Goal: Task Accomplishment & Management: Manage account settings

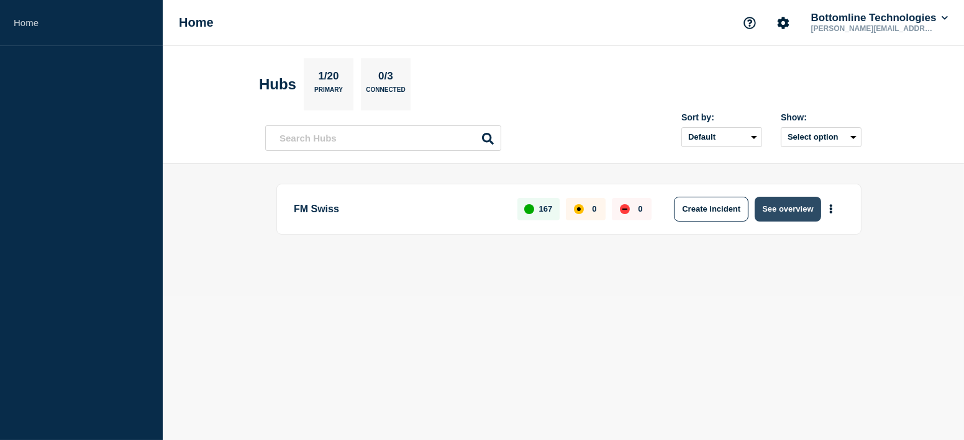
click at [793, 211] on button "See overview" at bounding box center [787, 209] width 66 height 25
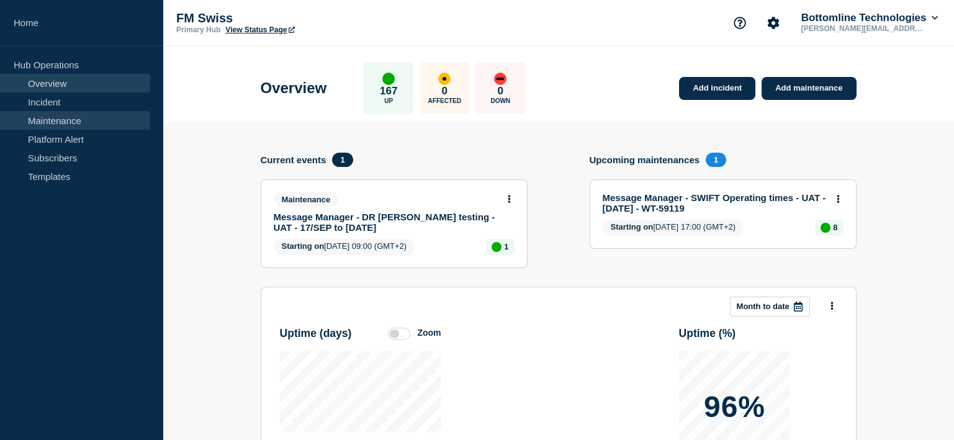
click at [89, 120] on link "Maintenance" at bounding box center [75, 120] width 150 height 19
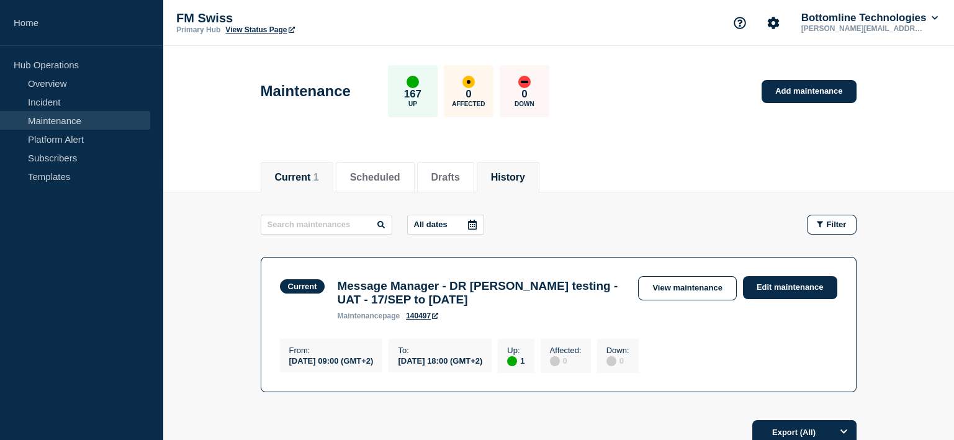
click at [525, 178] on button "History" at bounding box center [508, 177] width 34 height 11
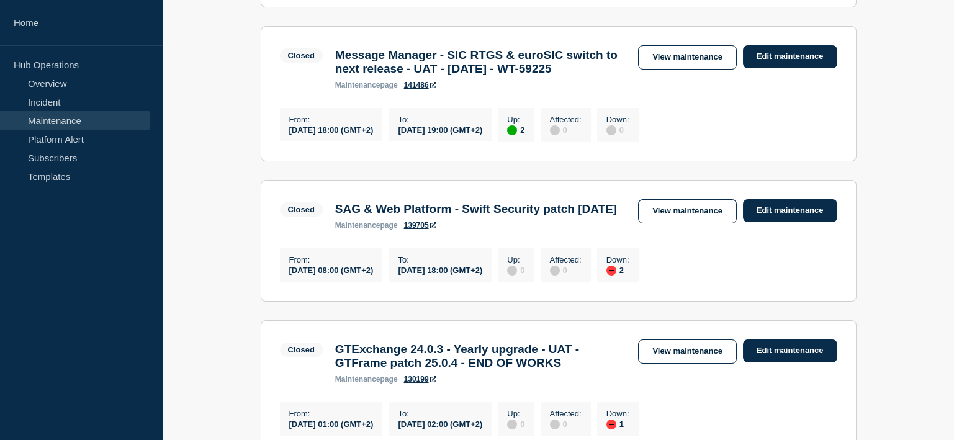
scroll to position [372, 0]
click at [767, 222] on link "Edit maintenance" at bounding box center [790, 210] width 94 height 23
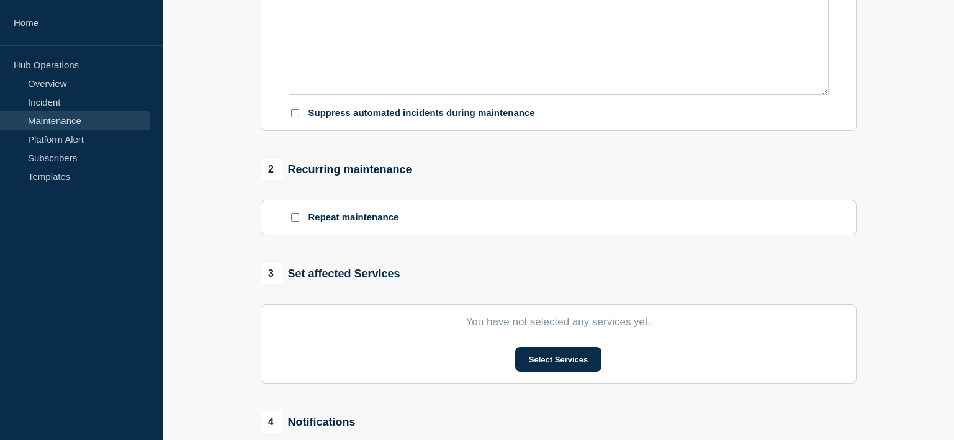
type input "SAG & Web Platform - Swift Security patch [DATE]"
type input "[DATE]"
type input "08:00"
type input "[DATE]"
type input "18:00"
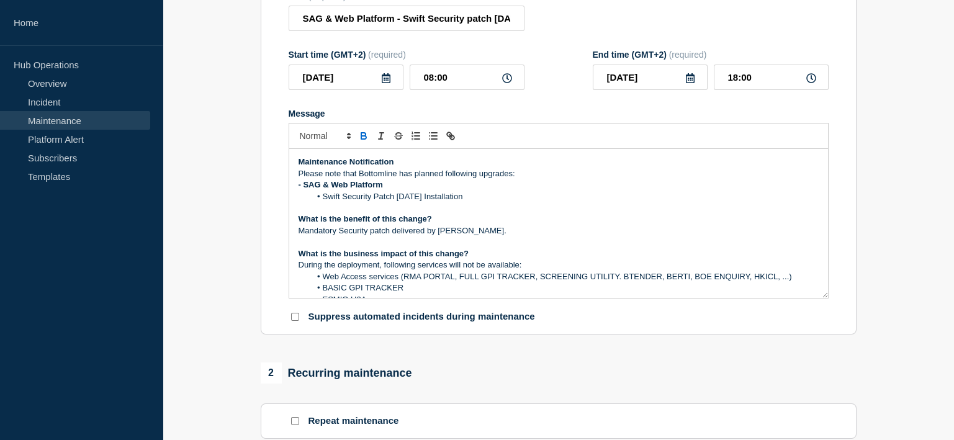
click at [510, 83] on icon at bounding box center [507, 78] width 10 height 10
click at [505, 83] on icon at bounding box center [507, 78] width 10 height 10
click at [482, 78] on input "08:00" at bounding box center [467, 77] width 115 height 25
drag, startPoint x: 434, startPoint y: 82, endPoint x: 440, endPoint y: 77, distance: 8.0
click at [435, 82] on input "08:00" at bounding box center [467, 77] width 115 height 25
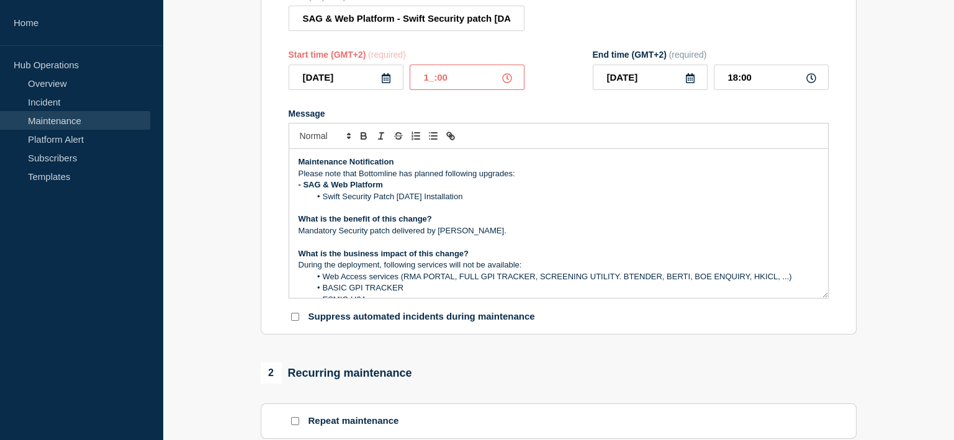
type input "14:00"
type input "[DATE]"
click at [734, 81] on input "00:00" at bounding box center [771, 77] width 115 height 25
click at [738, 81] on input "00:00" at bounding box center [771, 77] width 115 height 25
type input "18:00"
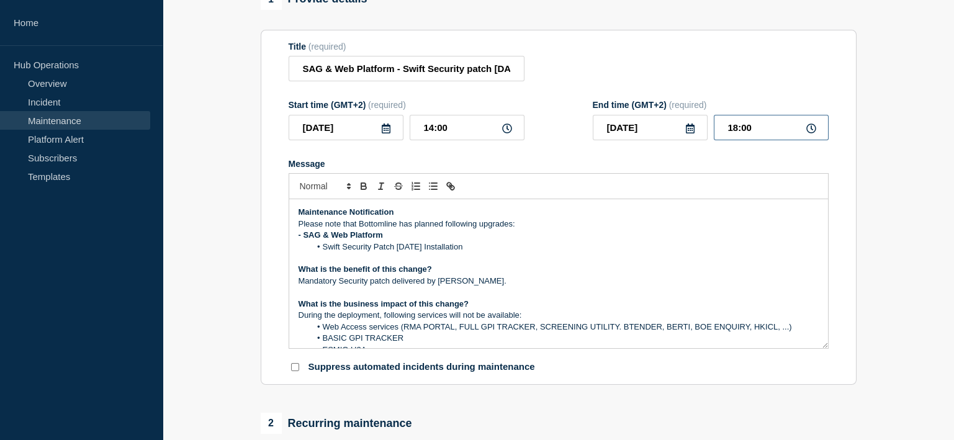
scroll to position [61, 0]
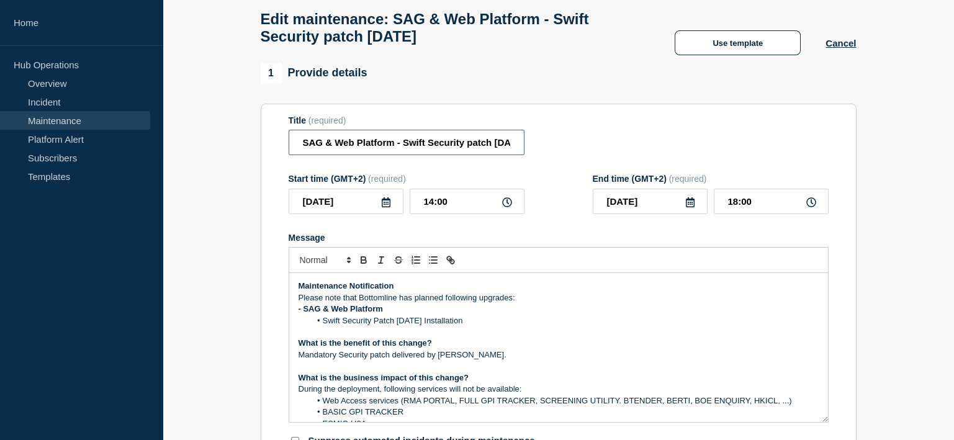
click at [512, 147] on input "SAG & Web Platform - Swift Security patch [DATE]" at bounding box center [407, 142] width 236 height 25
click at [504, 146] on input "SAG & Web Platform - Swift Security patch [DATE]" at bounding box center [407, 142] width 236 height 25
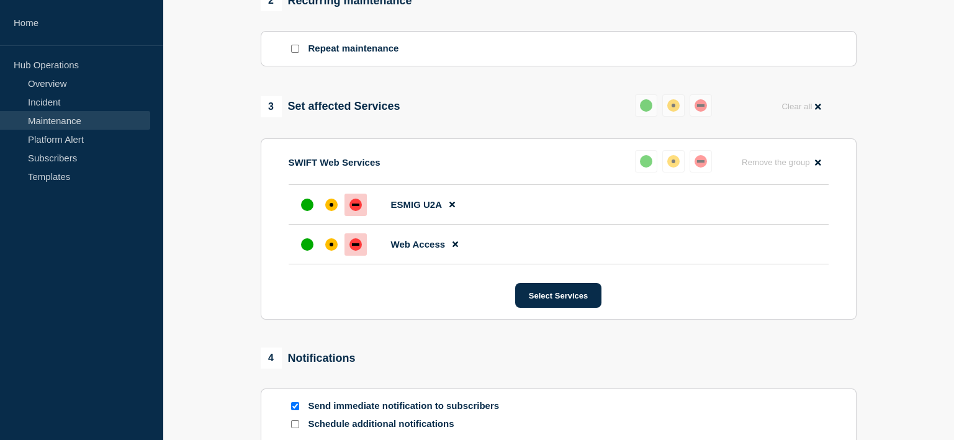
scroll to position [705, 0]
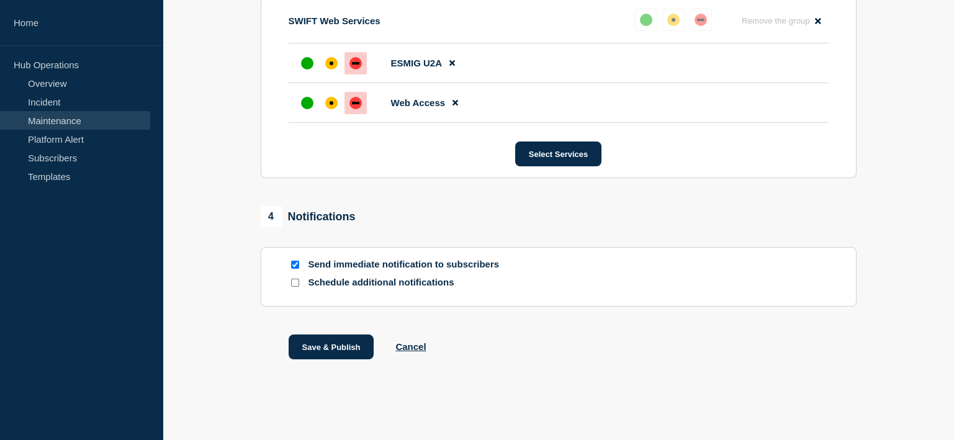
type input "SAG & Web Platform - Swift Security patch [DATE] - Backup"
click at [295, 282] on input "Schedule additional notifications" at bounding box center [295, 283] width 8 height 8
checkbox input "true"
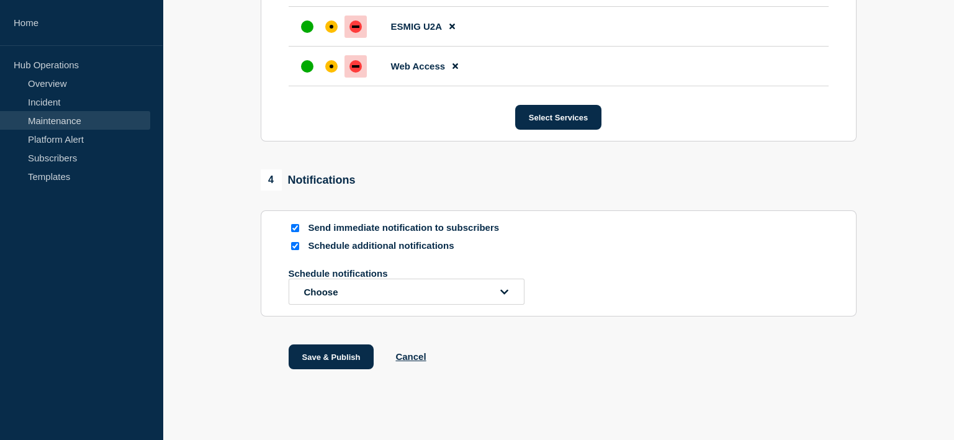
scroll to position [752, 0]
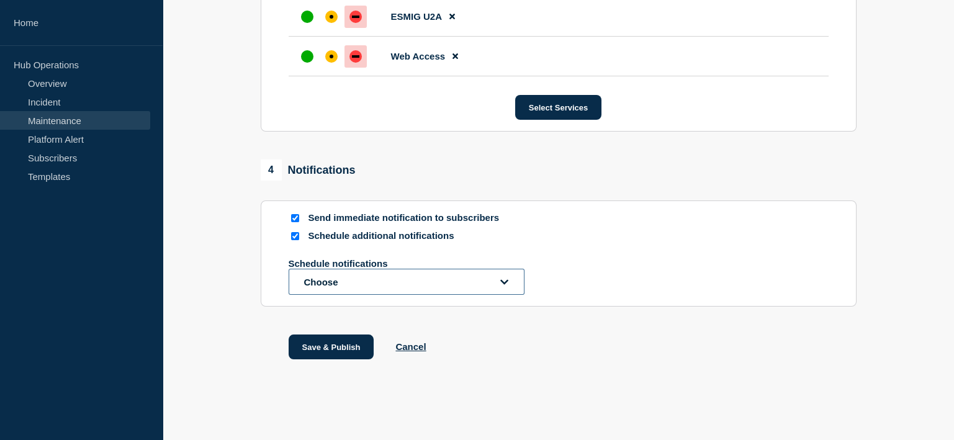
click at [409, 279] on button "Choose" at bounding box center [407, 282] width 236 height 26
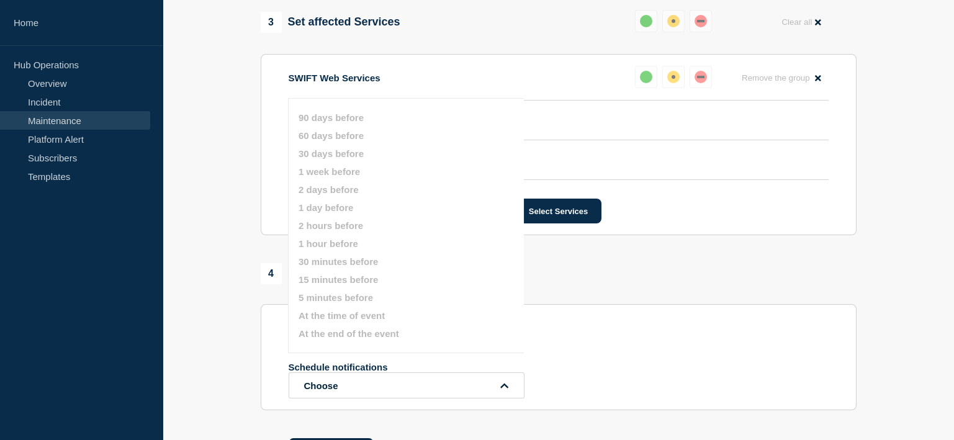
scroll to position [682, 0]
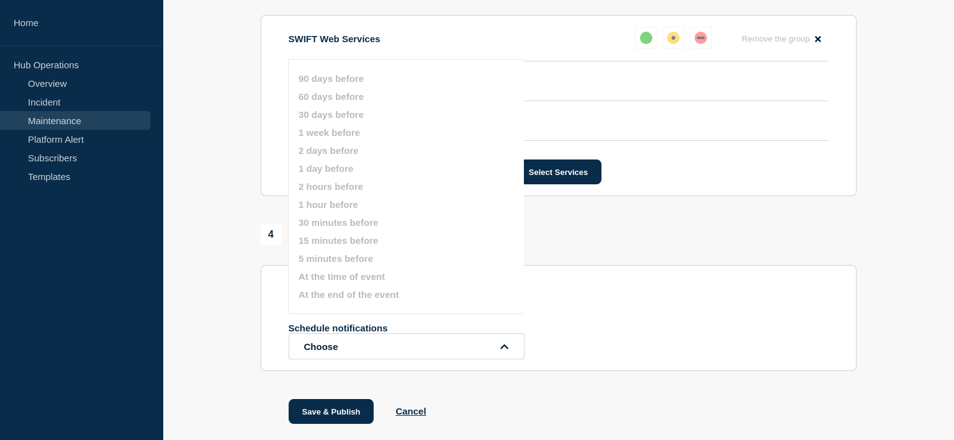
click at [341, 171] on button "1 day before" at bounding box center [326, 168] width 55 height 11
drag, startPoint x: 334, startPoint y: 140, endPoint x: 337, endPoint y: 148, distance: 8.6
click at [333, 155] on ul "90 days before 60 days before 30 days before 1 week before 2 days before 1 day …" at bounding box center [417, 186] width 236 height 241
click at [421, 346] on button "Choose" at bounding box center [407, 346] width 236 height 26
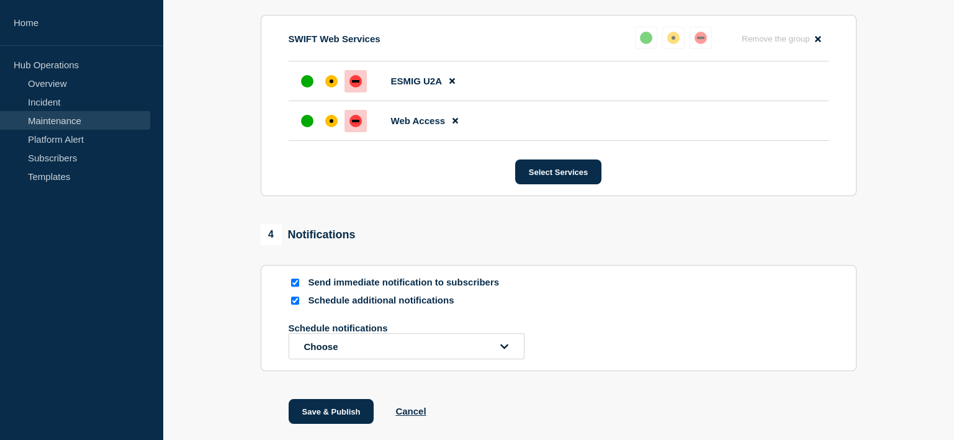
click at [296, 287] on input "Send immediate notification to subscribers" at bounding box center [295, 283] width 8 height 8
click at [369, 349] on button "Choose" at bounding box center [407, 346] width 236 height 26
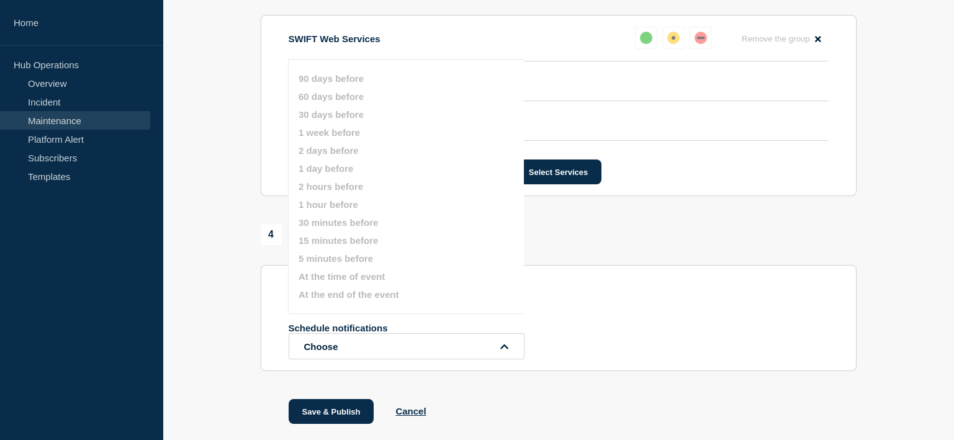
drag, startPoint x: 354, startPoint y: 220, endPoint x: 343, endPoint y: 228, distance: 13.3
click at [346, 225] on button "30 minutes before" at bounding box center [338, 222] width 79 height 11
click at [359, 111] on button "30 days before" at bounding box center [331, 114] width 65 height 11
drag, startPoint x: 355, startPoint y: 117, endPoint x: 344, endPoint y: 138, distance: 24.4
click at [354, 119] on button "30 days before" at bounding box center [331, 114] width 65 height 11
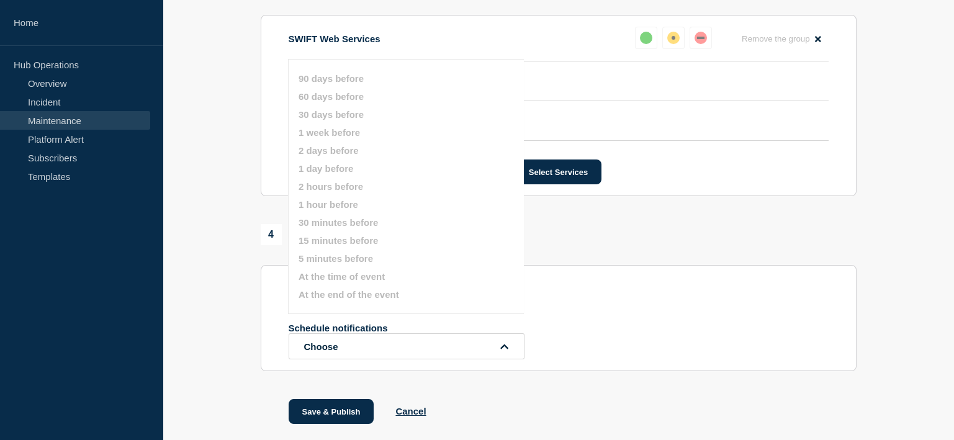
click at [340, 167] on button "1 day before" at bounding box center [326, 168] width 55 height 11
click at [340, 174] on ul "90 days before 60 days before 30 days before 1 week before 2 days before 1 day …" at bounding box center [417, 186] width 236 height 241
click at [399, 351] on button "Choose" at bounding box center [407, 346] width 236 height 26
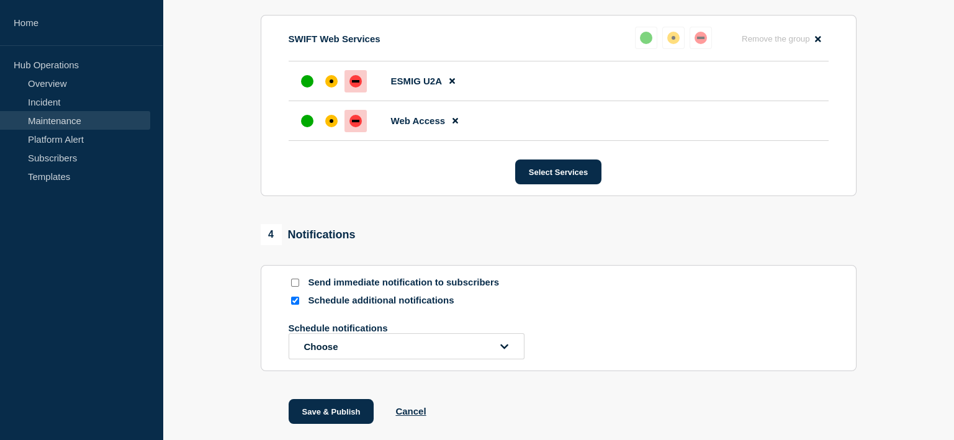
click at [296, 287] on input "Send immediate notification to subscribers" at bounding box center [295, 283] width 8 height 8
checkbox input "true"
click at [296, 305] on input "Schedule additional notifications" at bounding box center [295, 301] width 8 height 8
checkbox input "false"
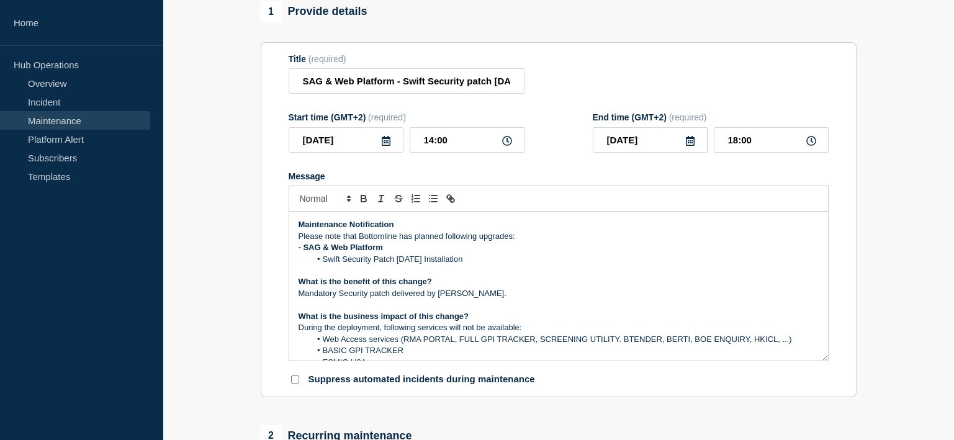
scroll to position [61, 0]
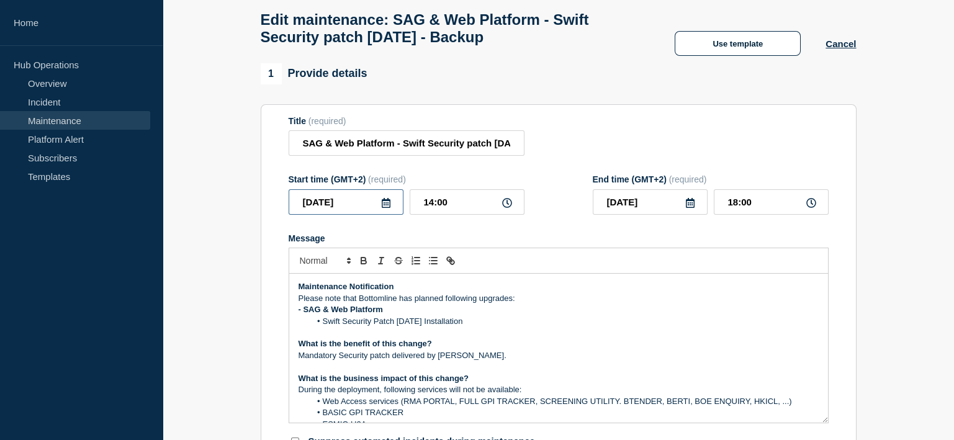
click at [366, 209] on input "[DATE]" at bounding box center [346, 201] width 115 height 25
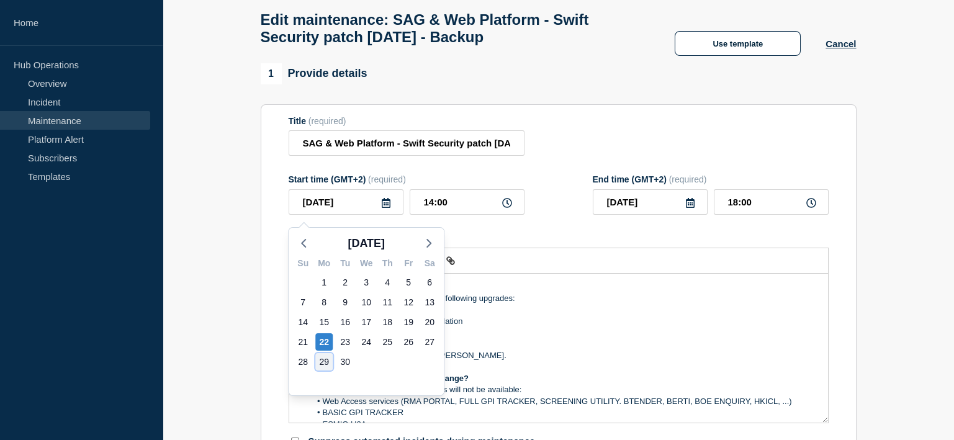
click at [327, 362] on div "29" at bounding box center [323, 361] width 17 height 17
type input "[DATE]"
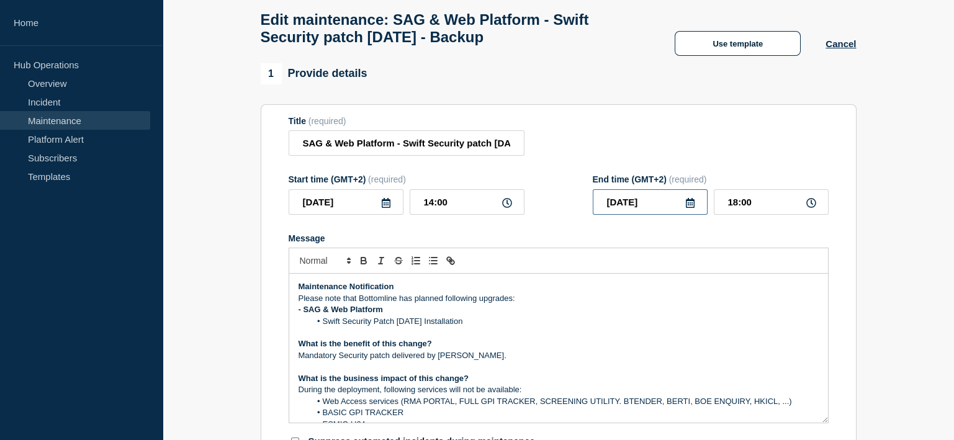
click at [664, 207] on input "[DATE]" at bounding box center [650, 201] width 115 height 25
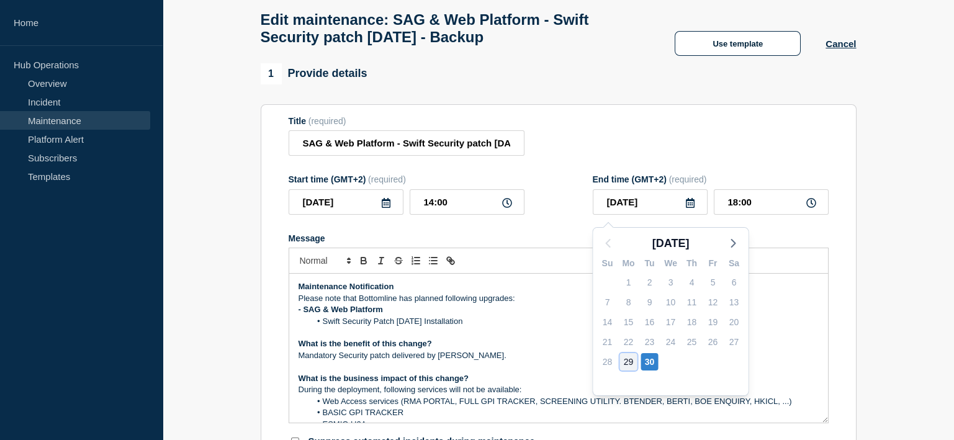
click at [628, 362] on div "29" at bounding box center [628, 361] width 17 height 17
type input "[DATE]"
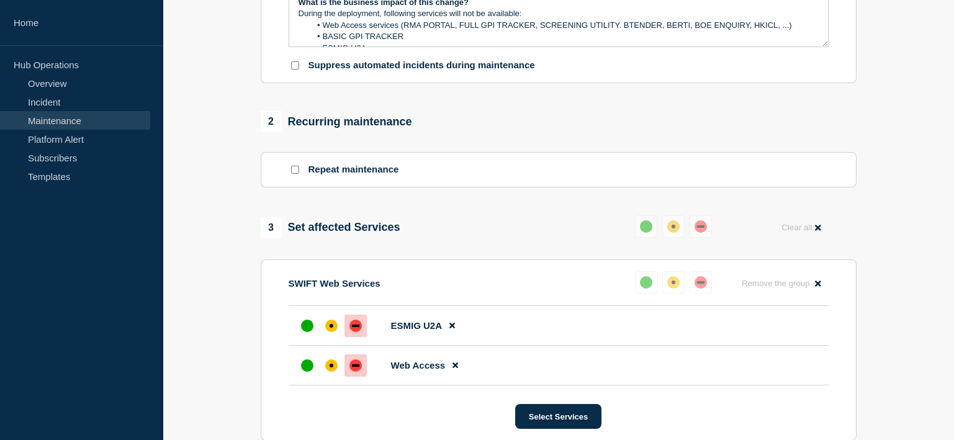
scroll to position [682, 0]
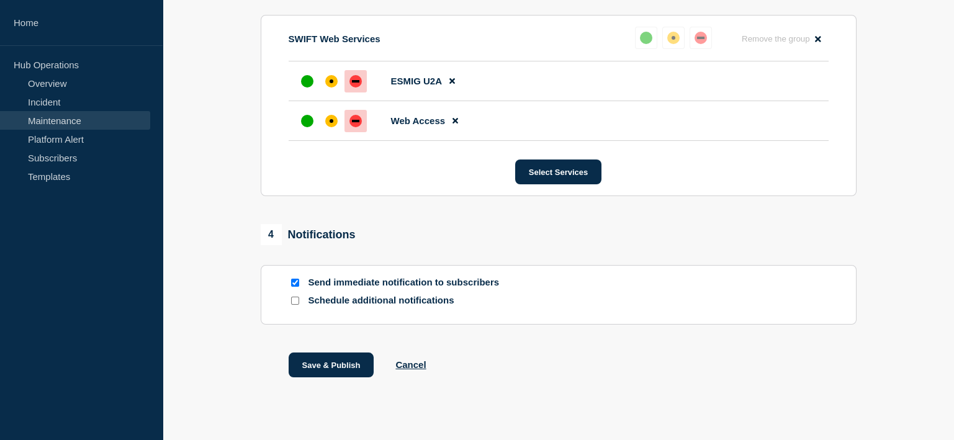
click at [292, 305] on input "Schedule additional notifications" at bounding box center [295, 301] width 8 height 8
checkbox input "true"
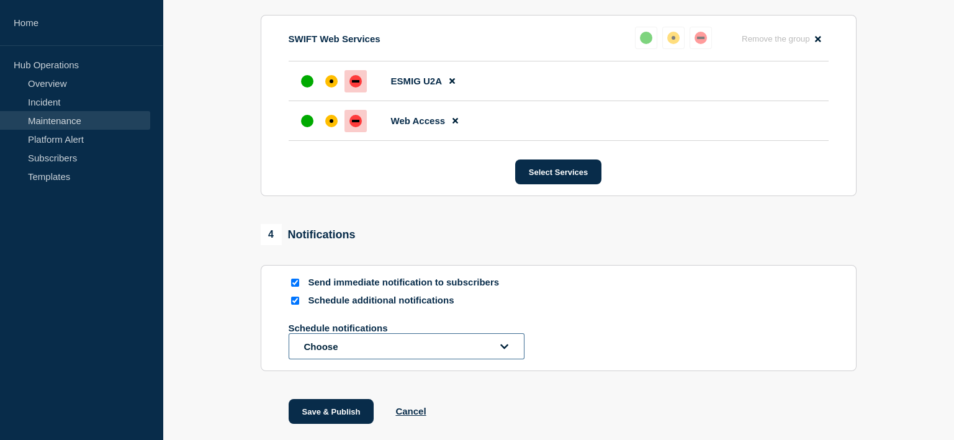
click at [336, 351] on button "Choose" at bounding box center [407, 346] width 236 height 26
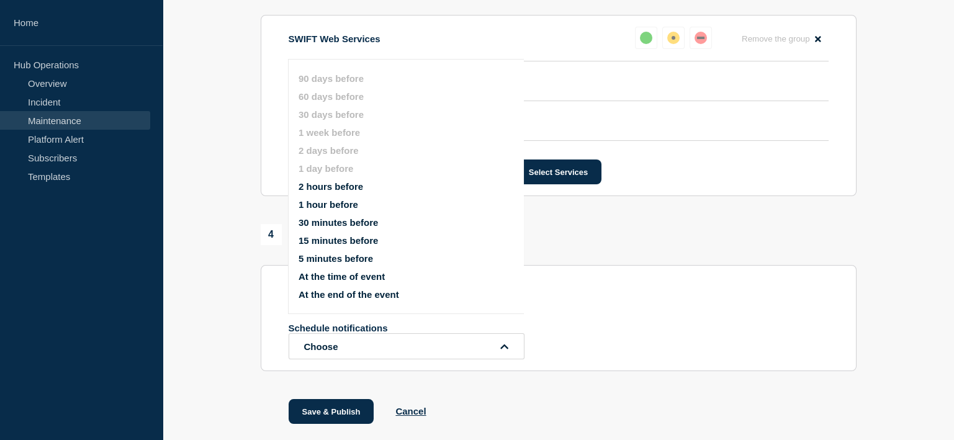
click at [350, 294] on button "At the end of the event" at bounding box center [349, 294] width 101 height 11
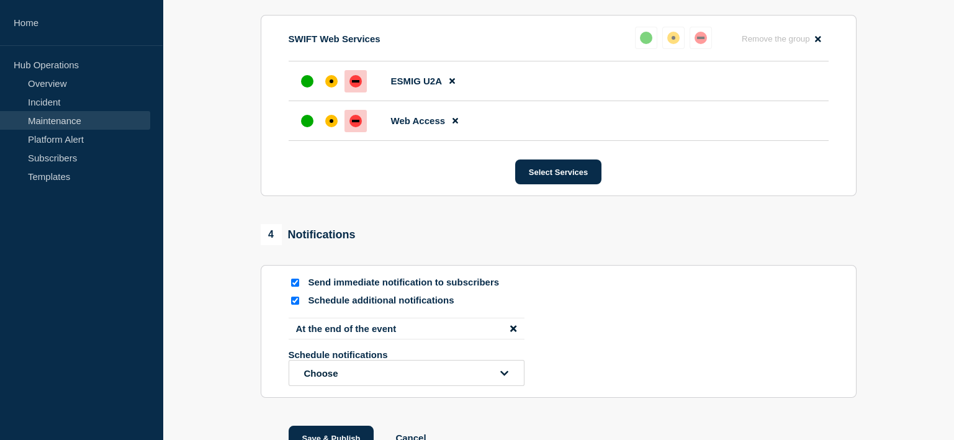
scroll to position [778, 0]
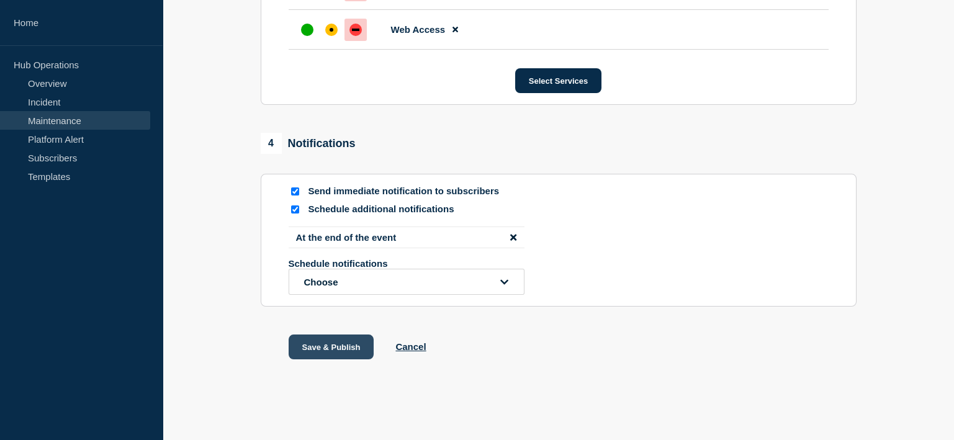
click at [335, 353] on button "Save & Publish" at bounding box center [332, 347] width 86 height 25
